Goal: Task Accomplishment & Management: Use online tool/utility

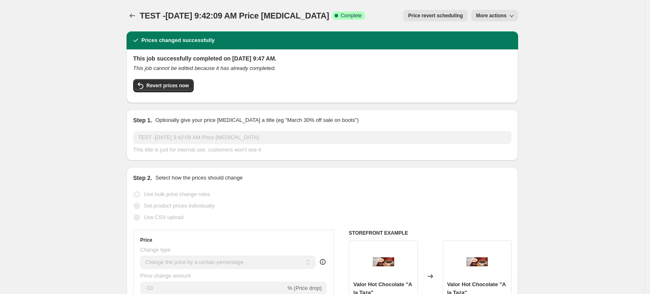
select select "percentage"
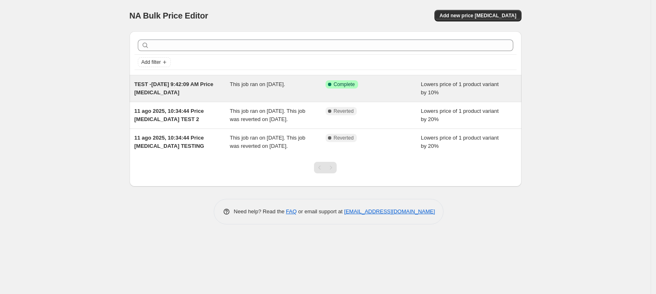
click at [244, 90] on div "This job ran on August 11, 2025." at bounding box center [278, 88] width 96 height 16
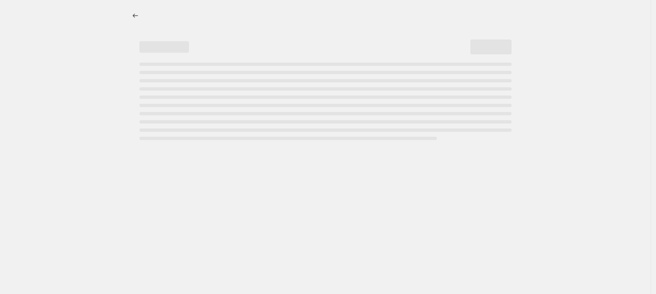
select select "percentage"
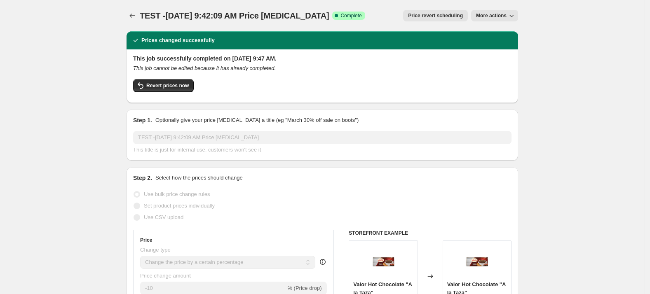
click at [503, 19] on span "More actions" at bounding box center [491, 15] width 31 height 7
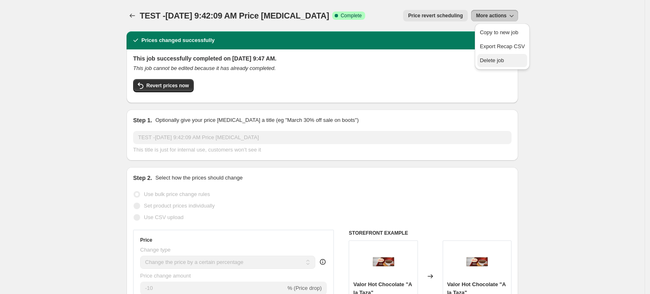
click at [490, 66] on button "Delete job" at bounding box center [503, 60] width 50 height 13
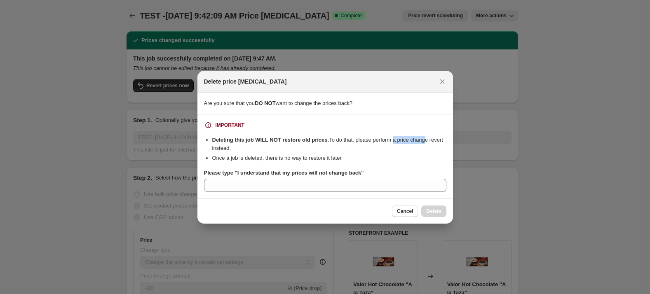
drag, startPoint x: 394, startPoint y: 137, endPoint x: 421, endPoint y: 137, distance: 27.2
click at [421, 137] on li "Deleting this job WILL NOT restore old prices. To do that, please perform a pri…" at bounding box center [329, 144] width 234 height 16
click at [426, 127] on div "IMPORTANT" at bounding box center [325, 125] width 243 height 8
click at [443, 79] on icon "Close" at bounding box center [442, 82] width 8 height 8
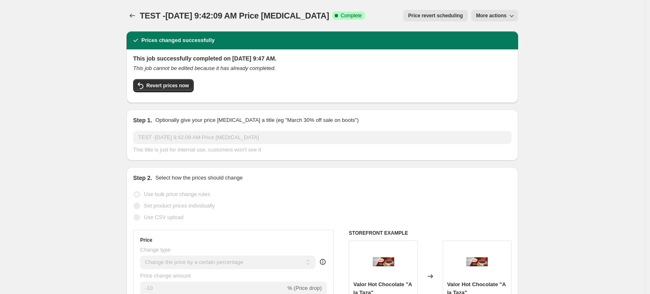
click at [433, 15] on span "Price revert scheduling" at bounding box center [435, 15] width 55 height 7
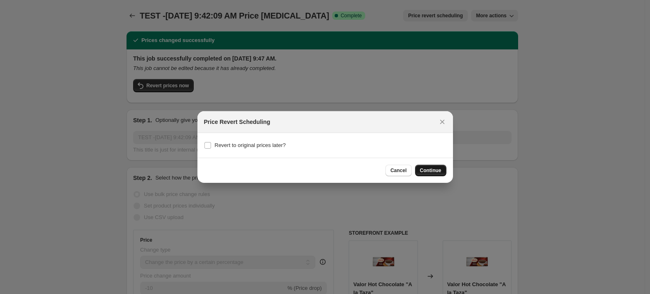
click at [436, 170] on span "Continue" at bounding box center [430, 170] width 21 height 7
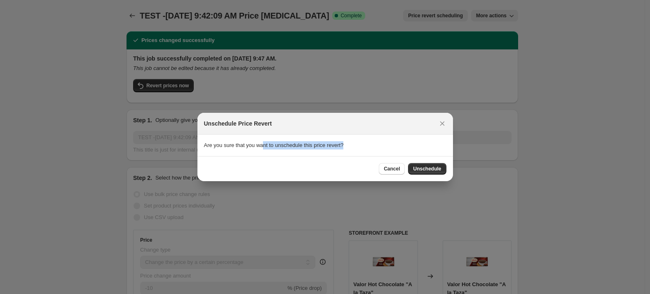
drag, startPoint x: 269, startPoint y: 149, endPoint x: 368, endPoint y: 147, distance: 99.4
click at [368, 147] on section "Are you sure that you want to unschedule this price revert?" at bounding box center [326, 145] width 256 height 21
click at [399, 146] on section "Are you sure that you want to unschedule this price revert?" at bounding box center [326, 145] width 256 height 21
click at [400, 169] on span "Cancel" at bounding box center [392, 169] width 16 height 7
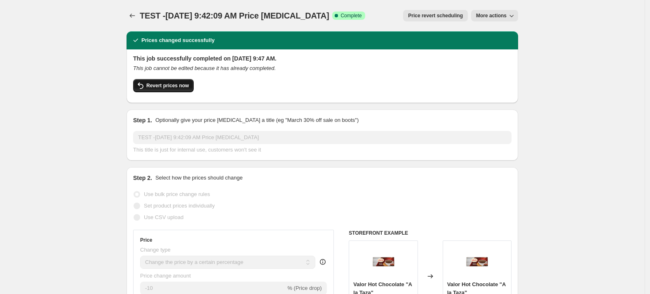
click at [172, 88] on span "Revert prices now" at bounding box center [167, 85] width 42 height 7
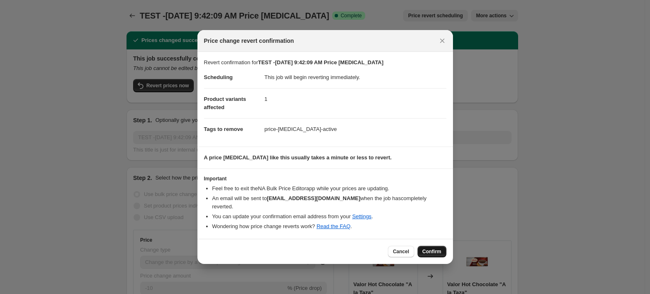
click at [431, 249] on span "Confirm" at bounding box center [432, 252] width 19 height 7
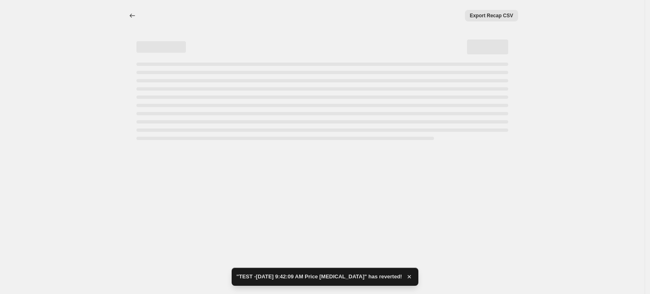
select select "percentage"
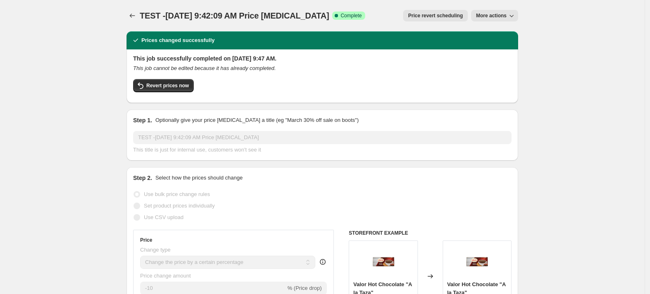
select select "percentage"
